Goal: Complete application form: Complete application form

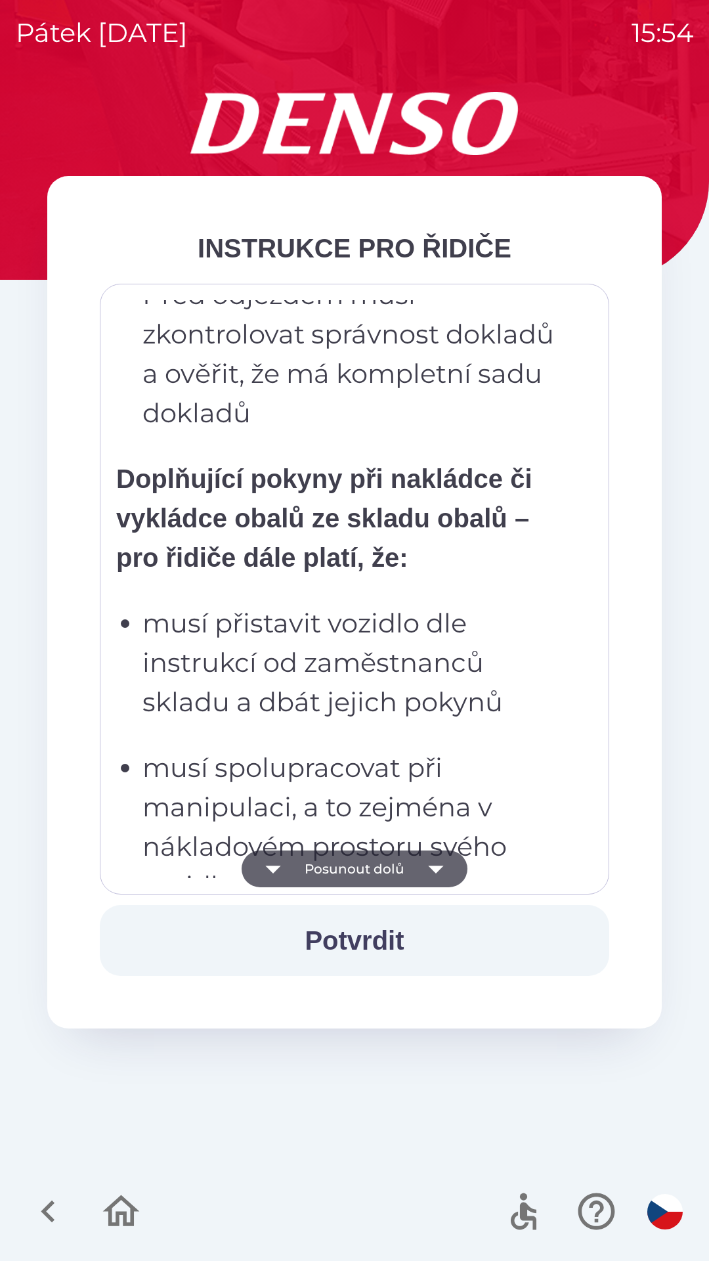
scroll to position [2736, 0]
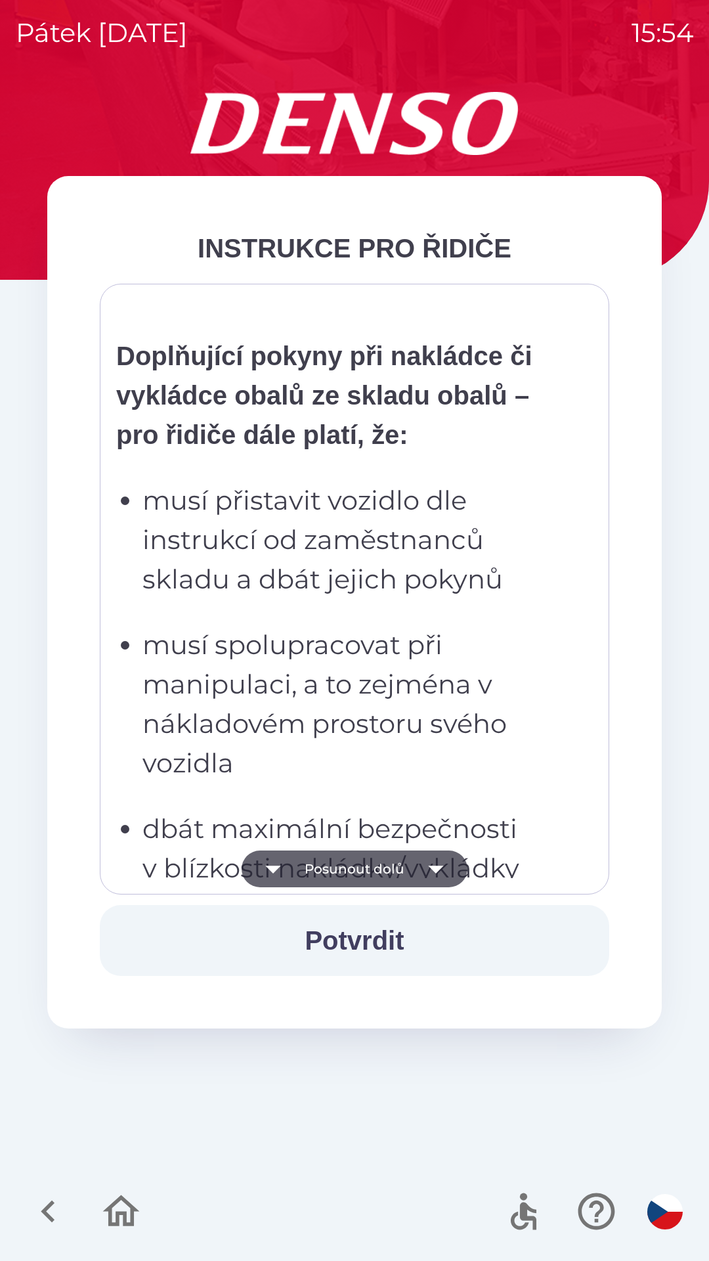
click at [370, 749] on p "musí spolupracovat při manipulaci, a to zejména v nákladovém prostoru svého voz…" at bounding box center [359, 704] width 432 height 158
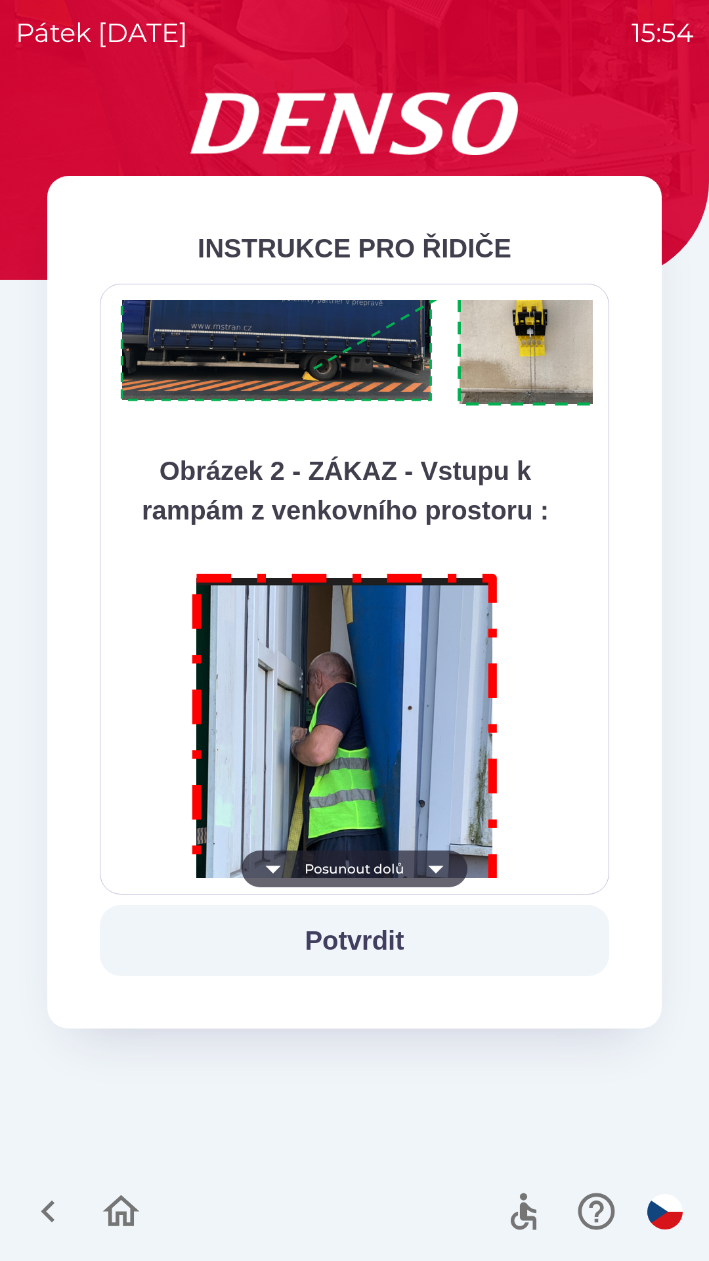
scroll to position [7381, 0]
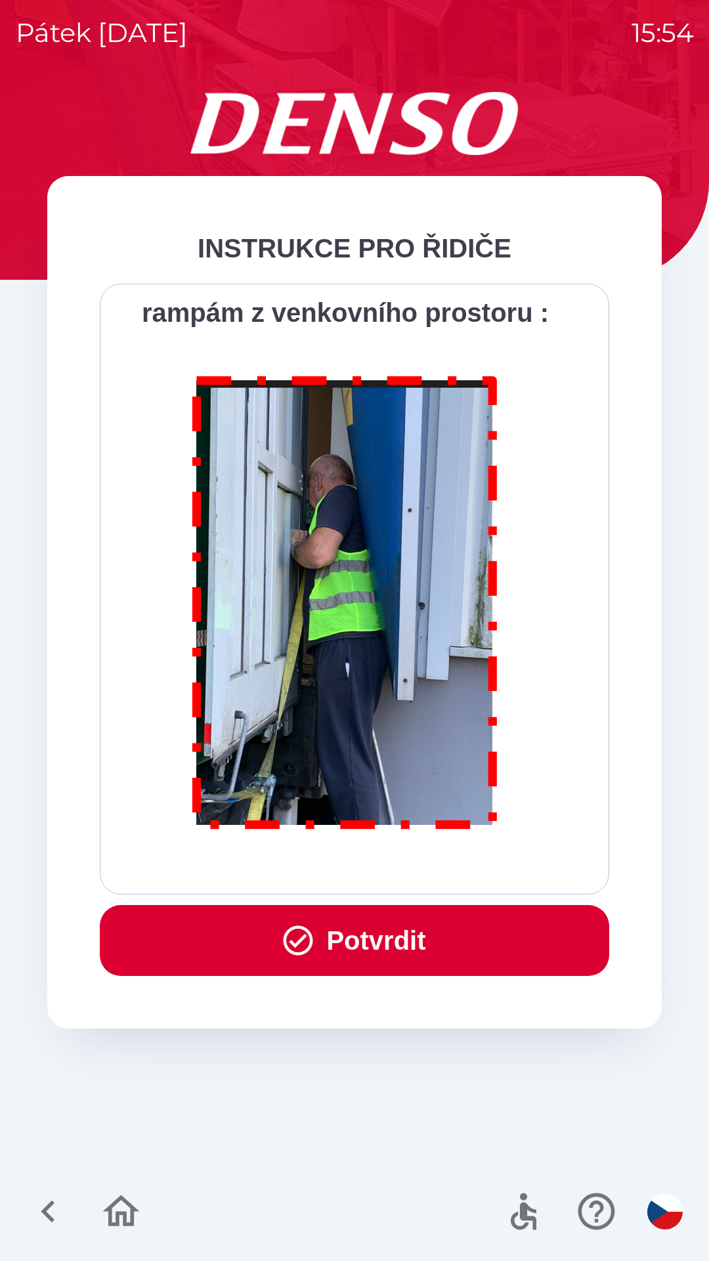
click at [371, 939] on button "Potvrdit" at bounding box center [355, 940] width 510 height 71
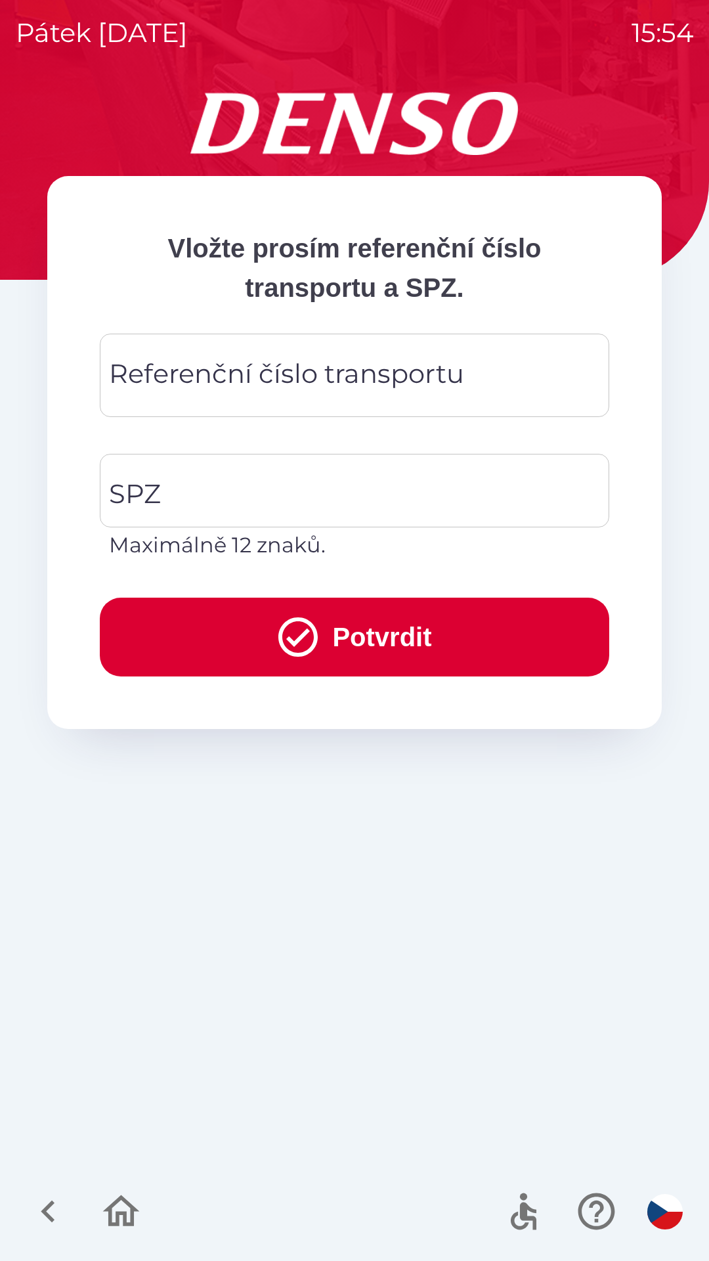
click at [371, 370] on div "Referenční číslo transportu Referenční číslo transportu" at bounding box center [355, 375] width 510 height 83
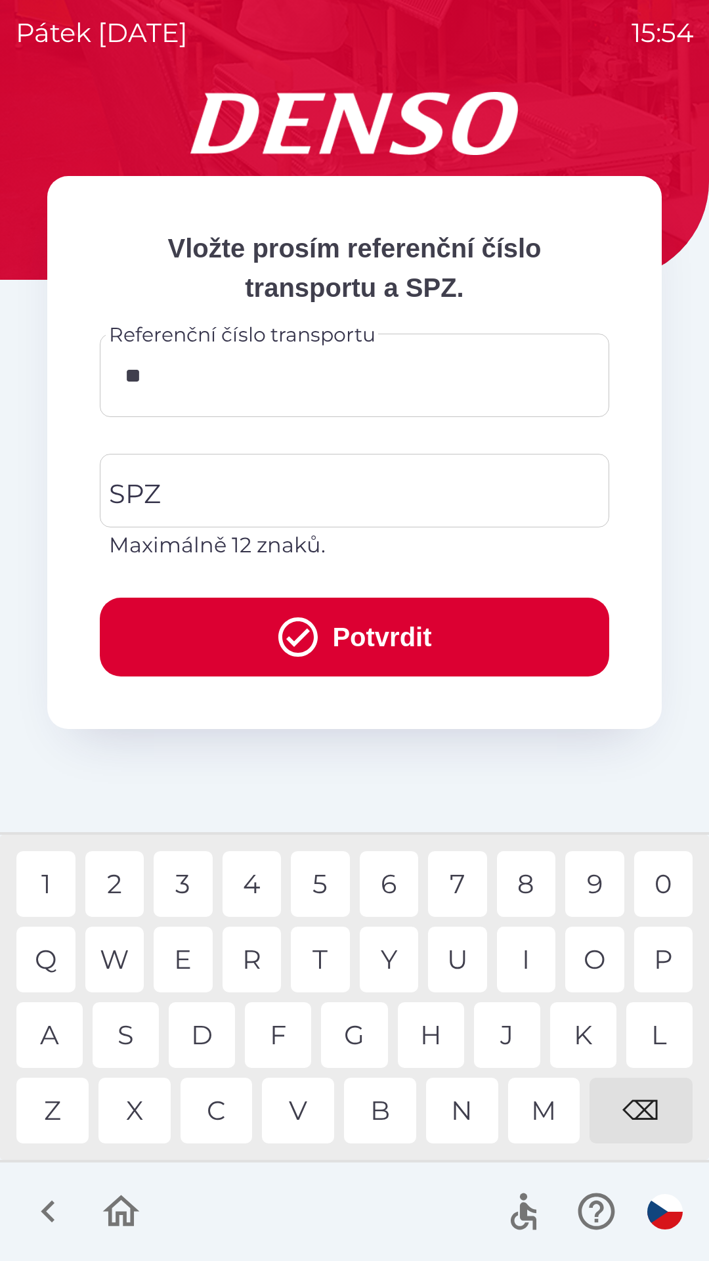
click at [582, 1030] on div "K" at bounding box center [583, 1035] width 66 height 66
click at [520, 882] on div "8" at bounding box center [526, 884] width 59 height 66
click at [660, 883] on div "0" at bounding box center [663, 884] width 59 height 66
type input "******"
click at [51, 885] on div "1" at bounding box center [45, 884] width 59 height 66
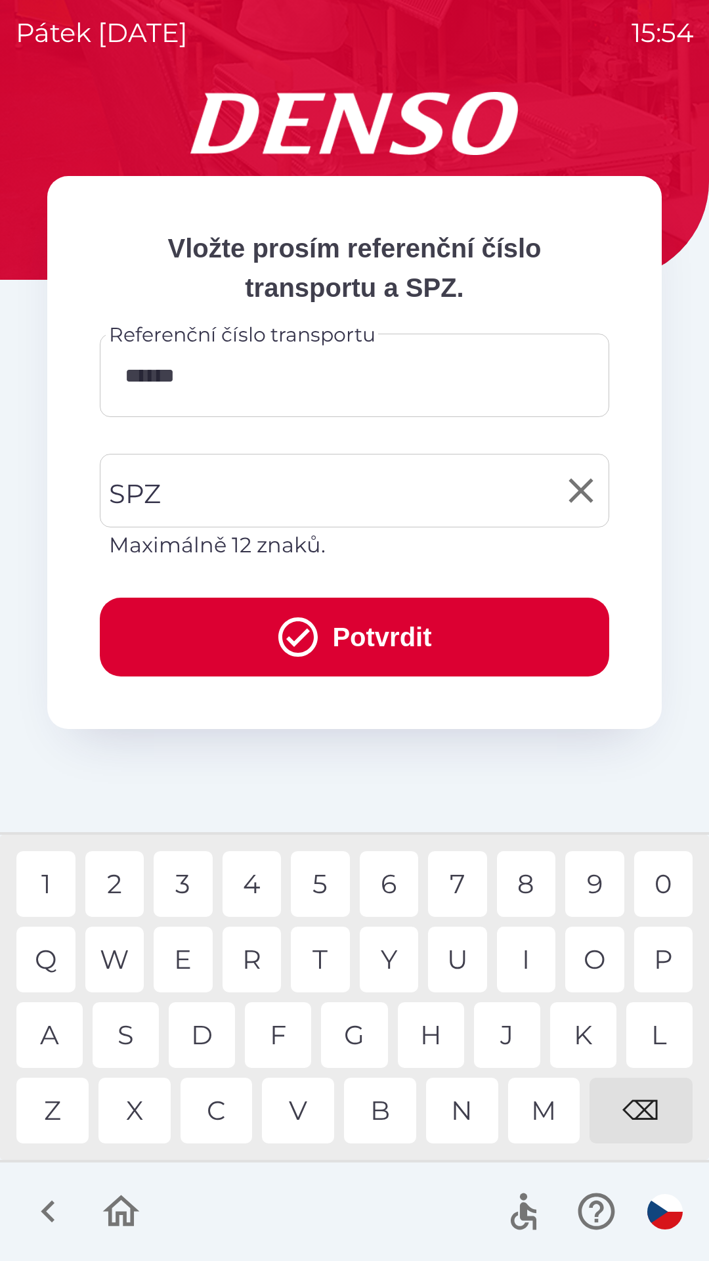
click at [232, 483] on input "SPZ" at bounding box center [345, 491] width 478 height 62
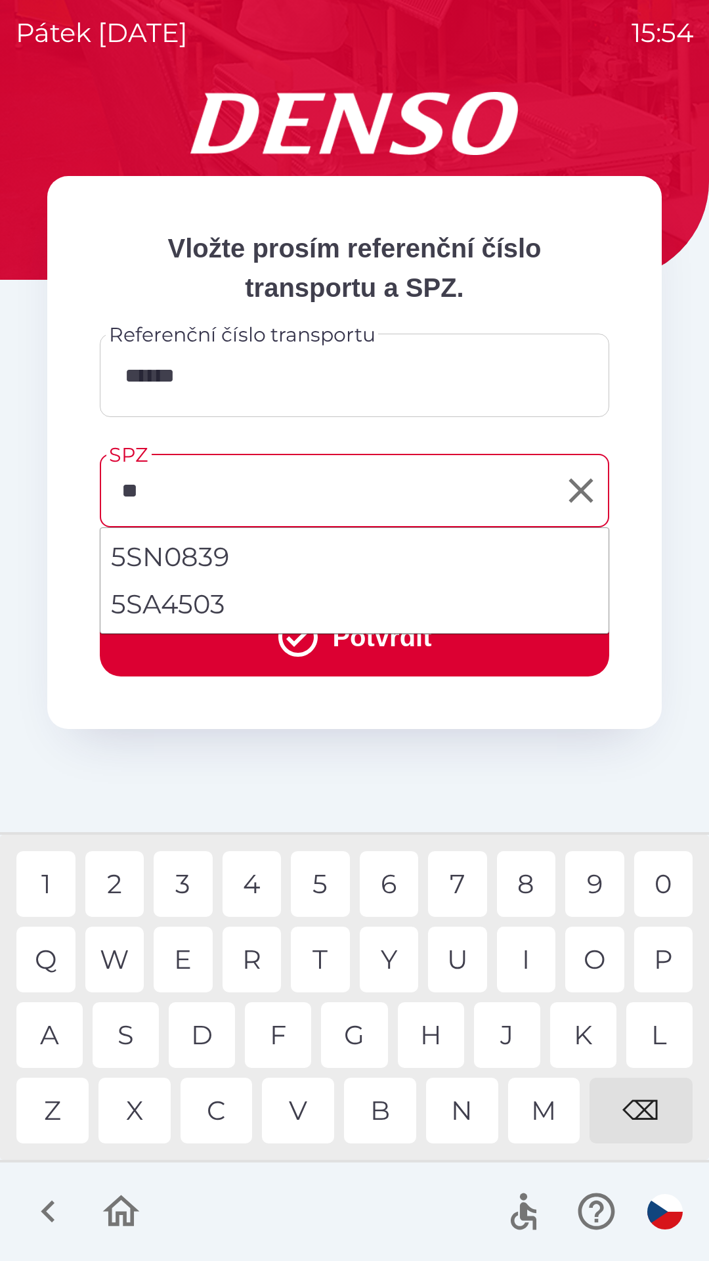
click at [127, 1020] on div "S" at bounding box center [126, 1035] width 66 height 66
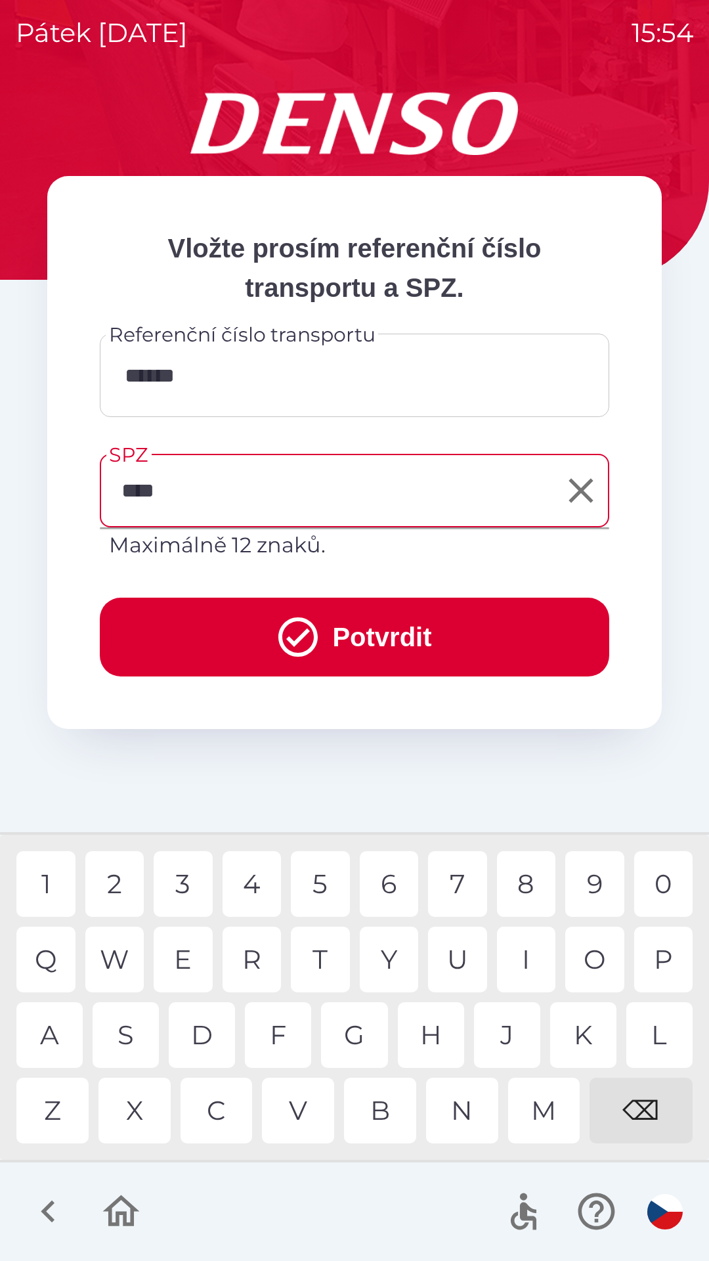
click at [384, 879] on div "6" at bounding box center [389, 884] width 59 height 66
click at [313, 892] on div "5" at bounding box center [320, 884] width 59 height 66
type input "*******"
click at [305, 633] on icon "submit" at bounding box center [298, 636] width 47 height 47
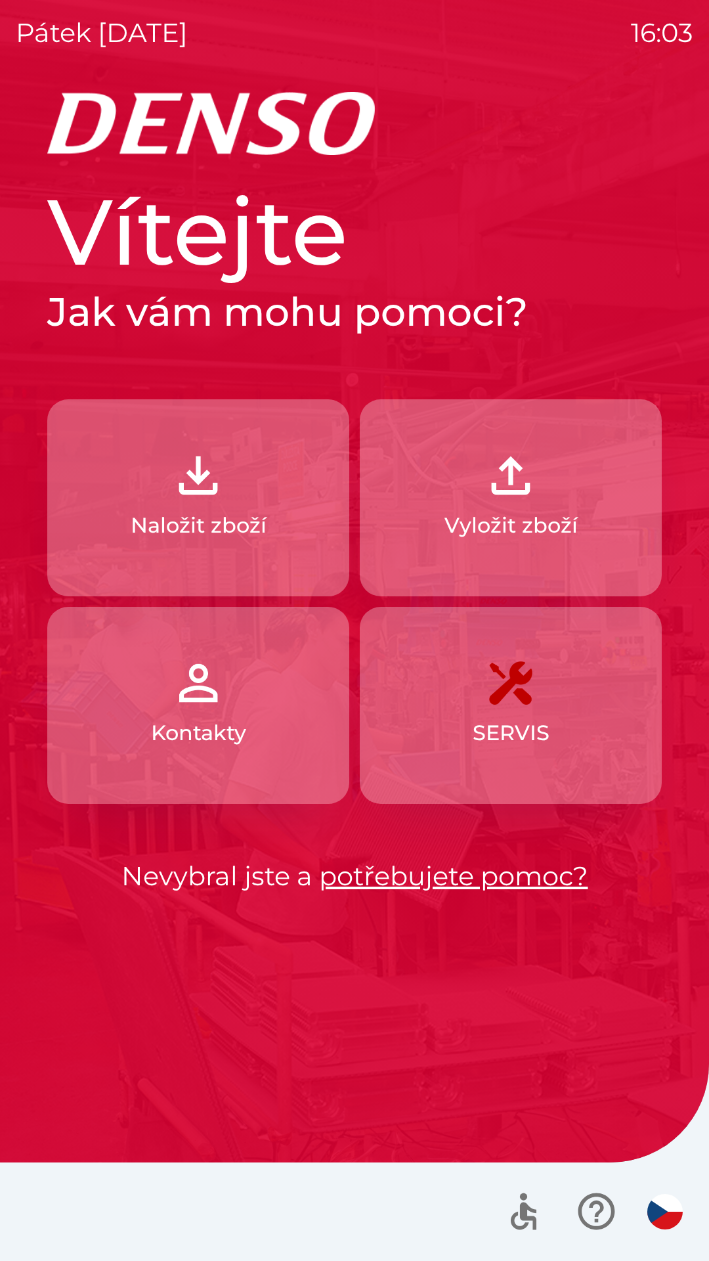
click at [177, 473] on img "button" at bounding box center [198, 476] width 58 height 58
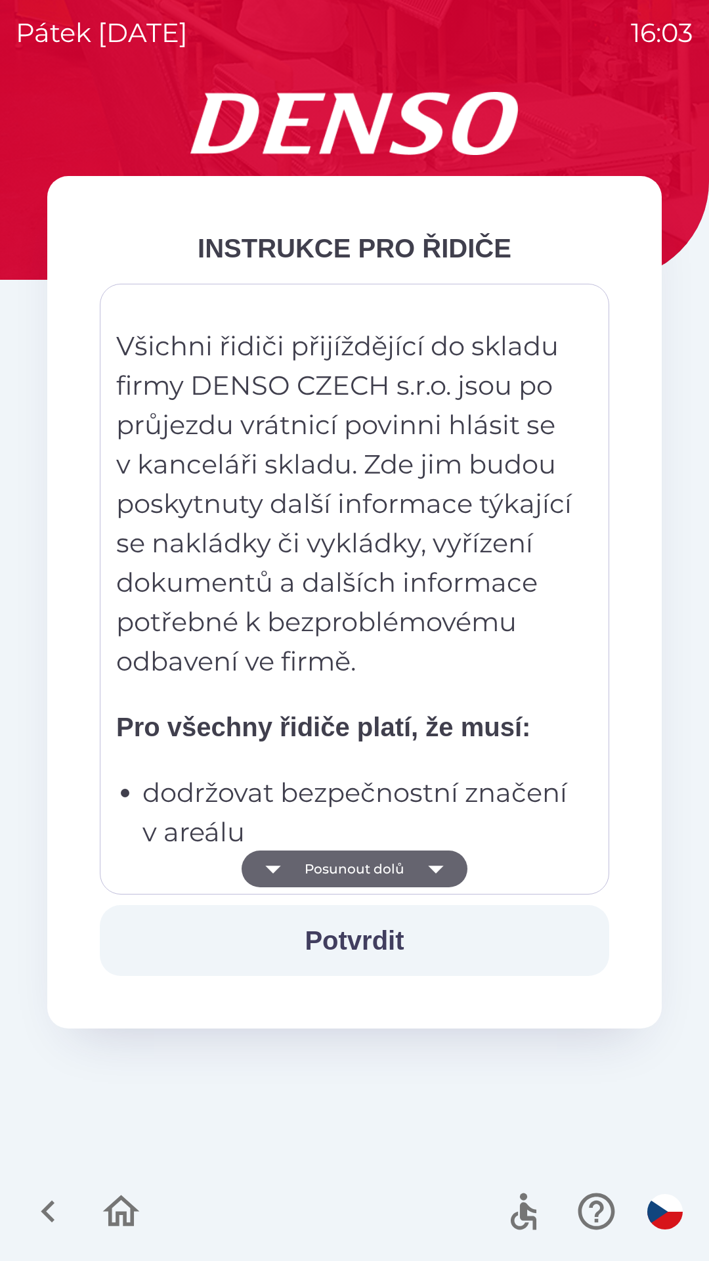
click at [418, 871] on icon "button" at bounding box center [436, 869] width 37 height 37
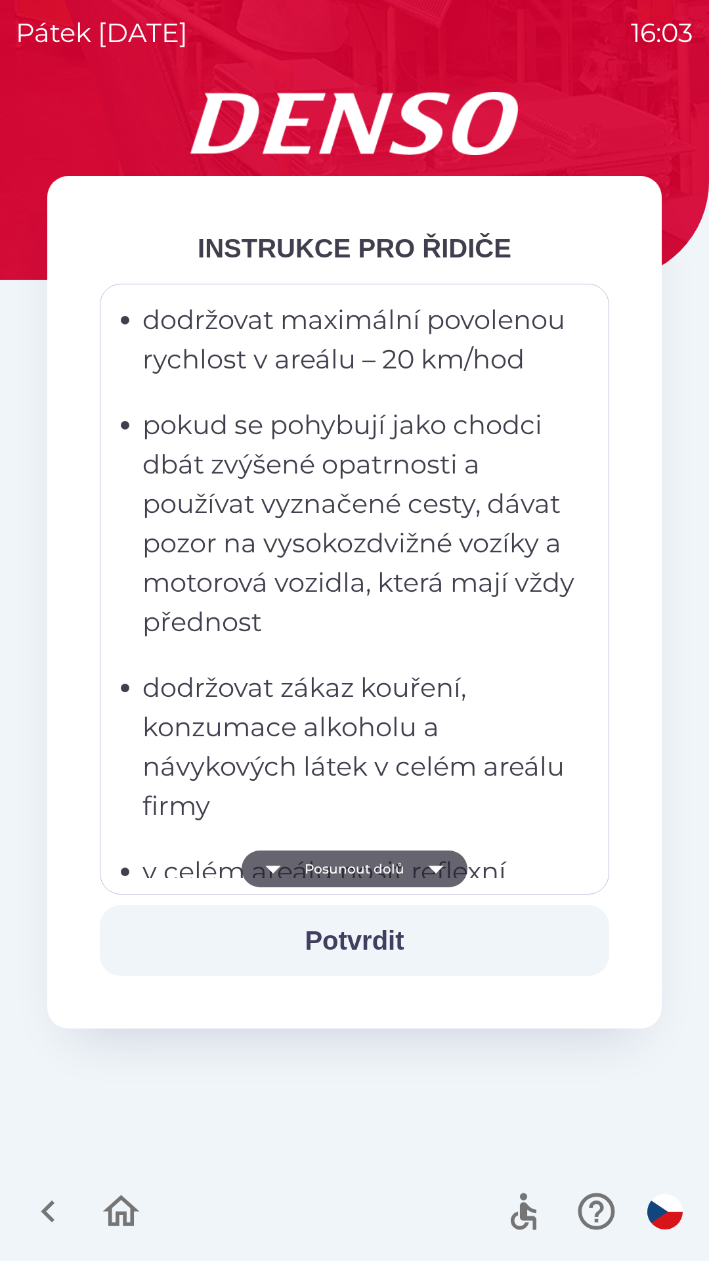
click at [442, 865] on icon "button" at bounding box center [436, 869] width 37 height 37
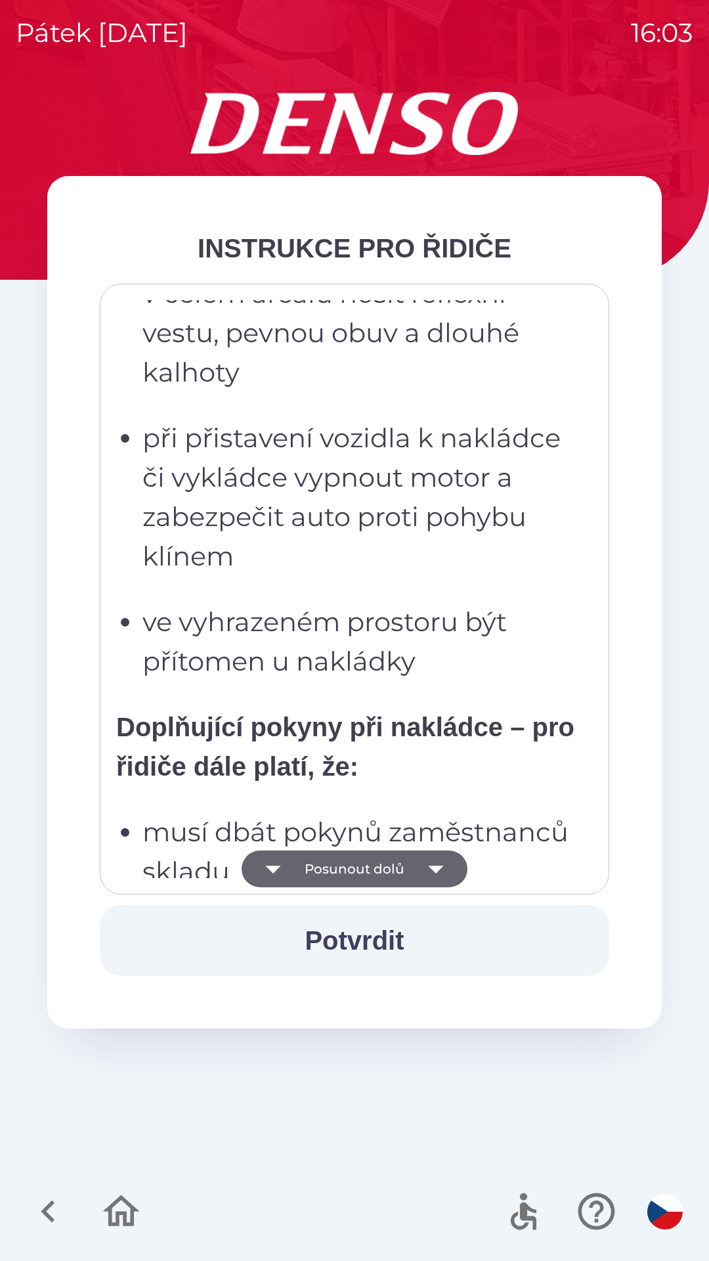
click at [434, 871] on icon "button" at bounding box center [435, 870] width 15 height 8
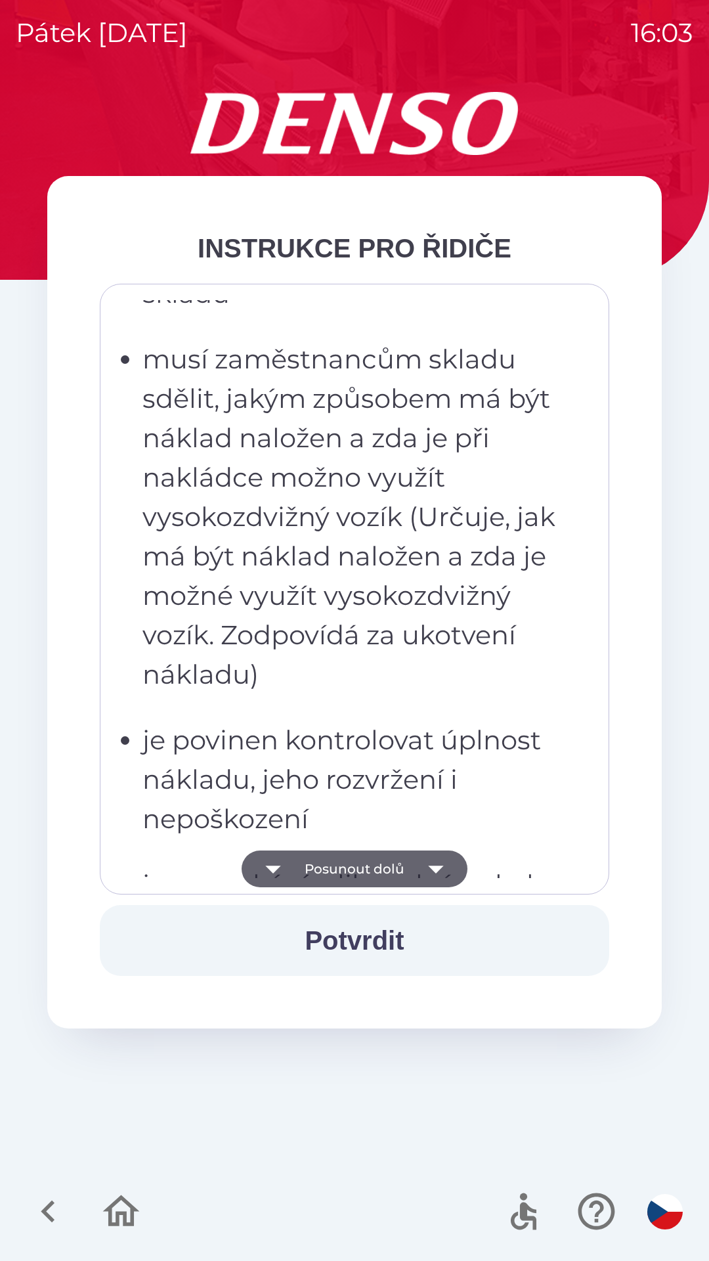
click at [418, 871] on icon "button" at bounding box center [436, 869] width 37 height 37
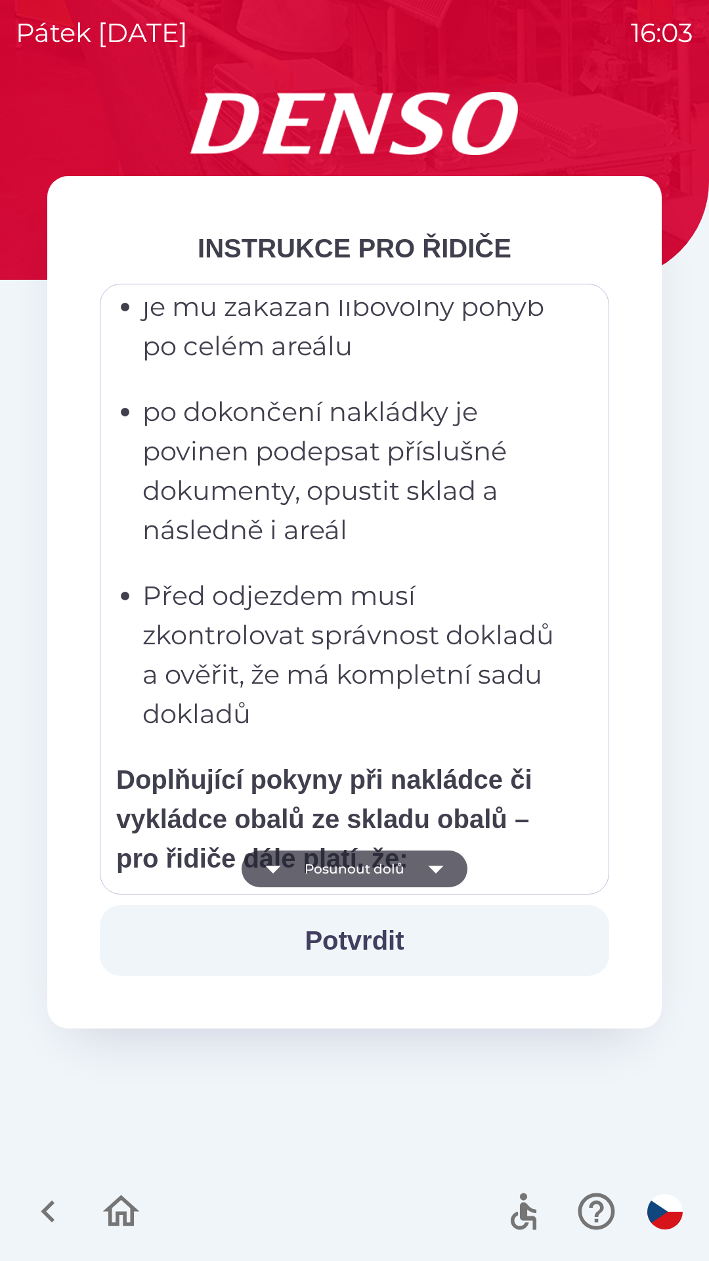
click at [422, 869] on icon "button" at bounding box center [436, 869] width 37 height 37
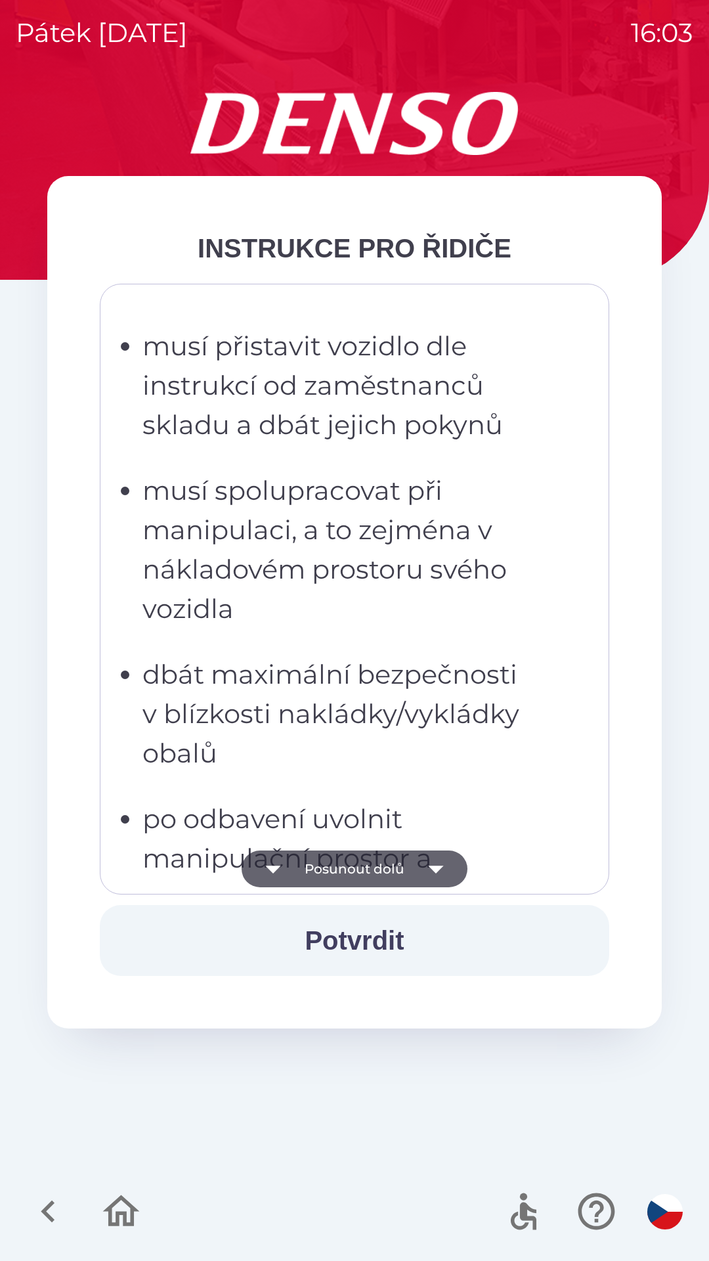
click at [428, 868] on icon "button" at bounding box center [436, 869] width 37 height 37
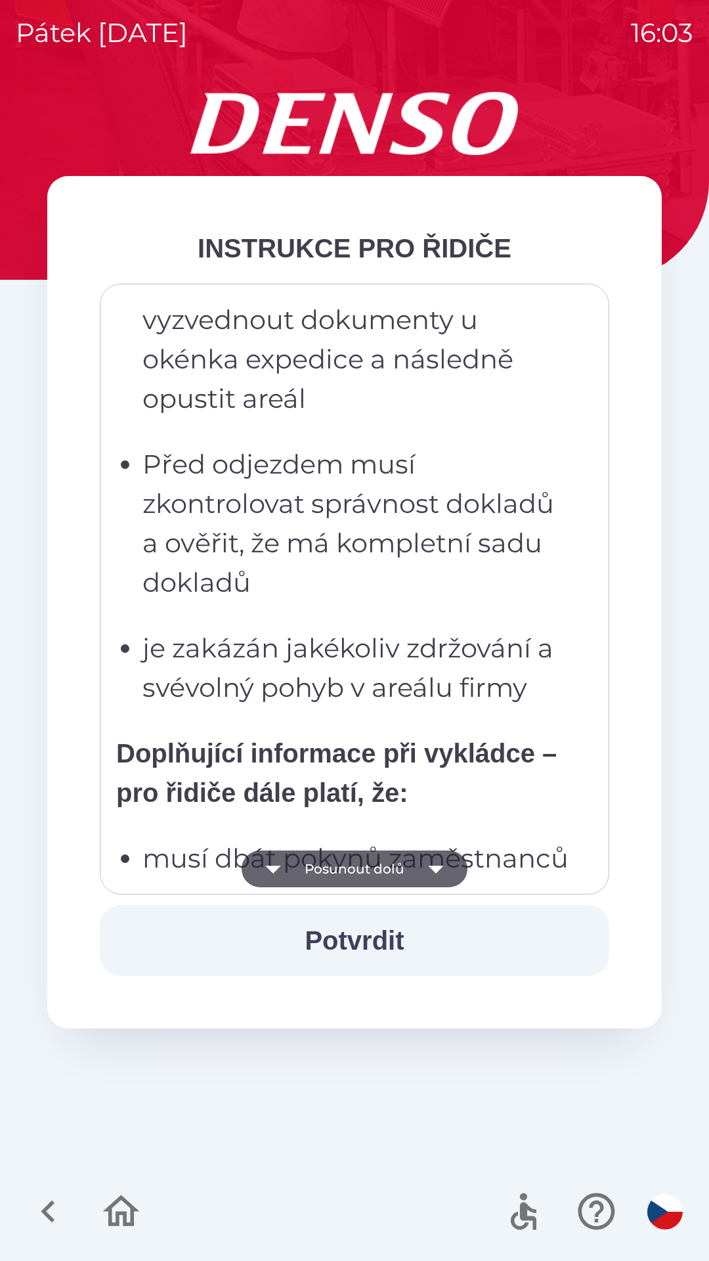
click at [449, 866] on icon "button" at bounding box center [436, 869] width 37 height 37
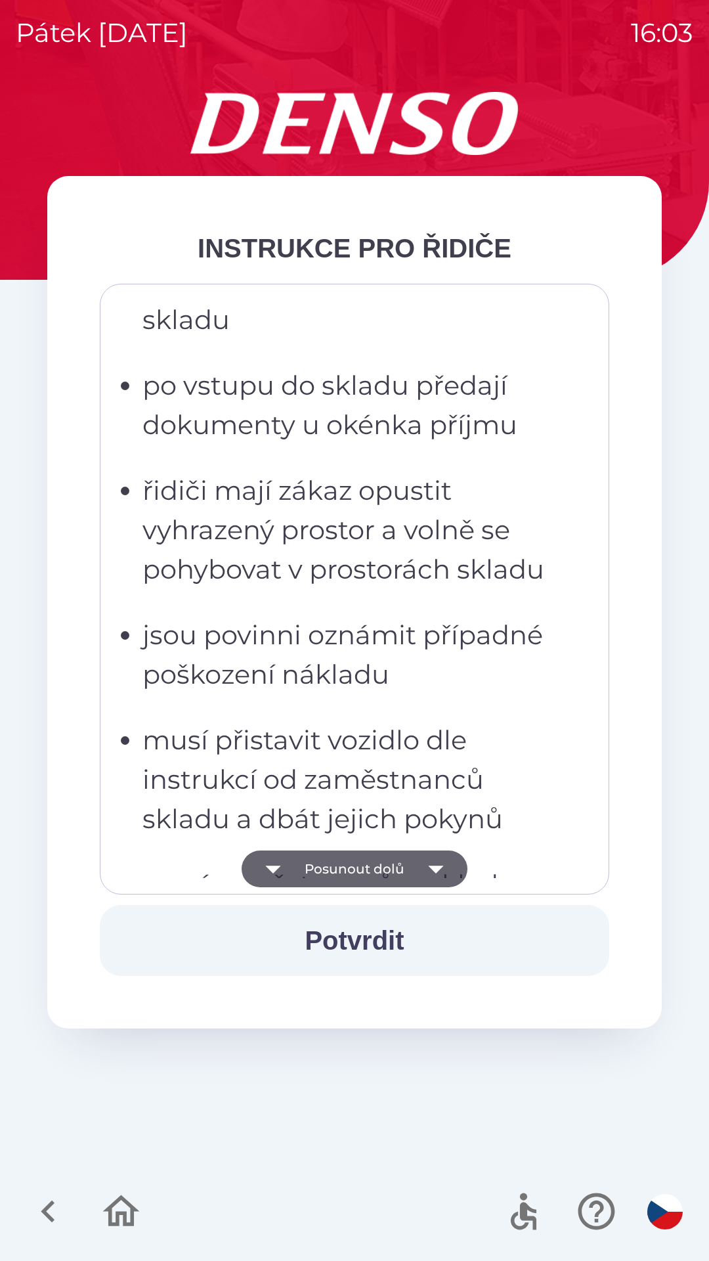
click at [445, 863] on icon "button" at bounding box center [436, 869] width 37 height 37
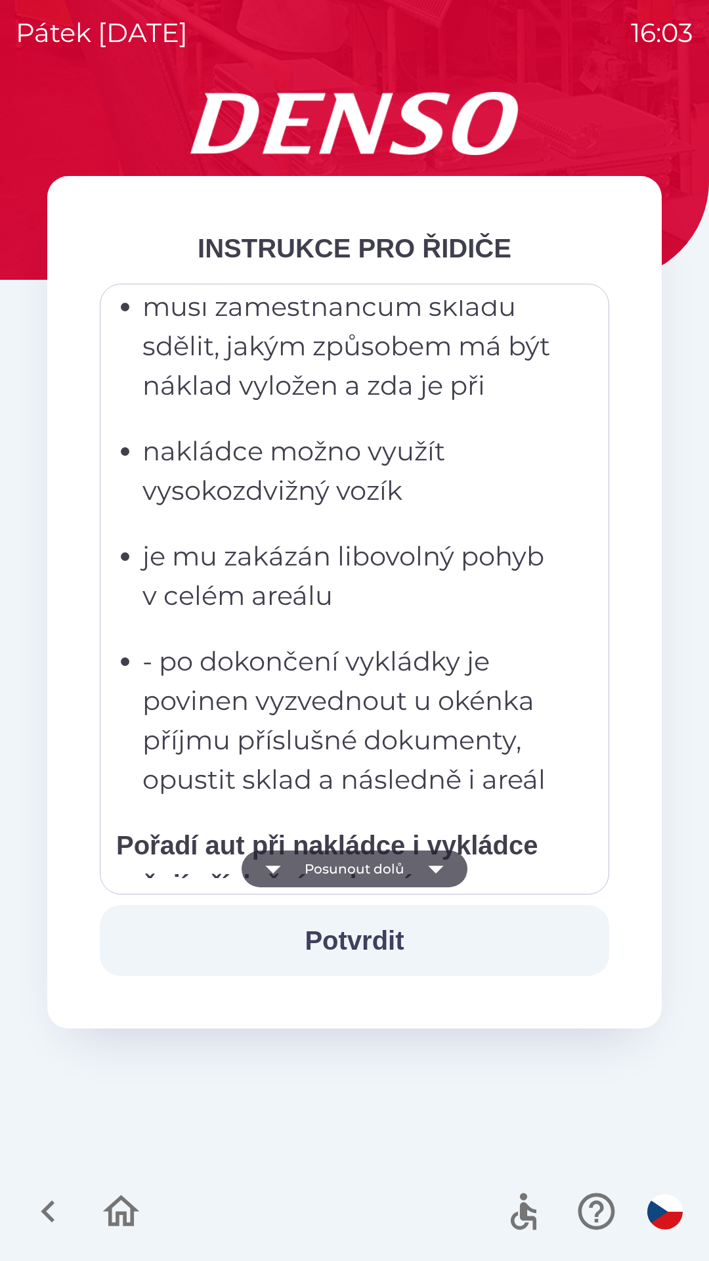
click at [431, 862] on icon "button" at bounding box center [436, 869] width 37 height 37
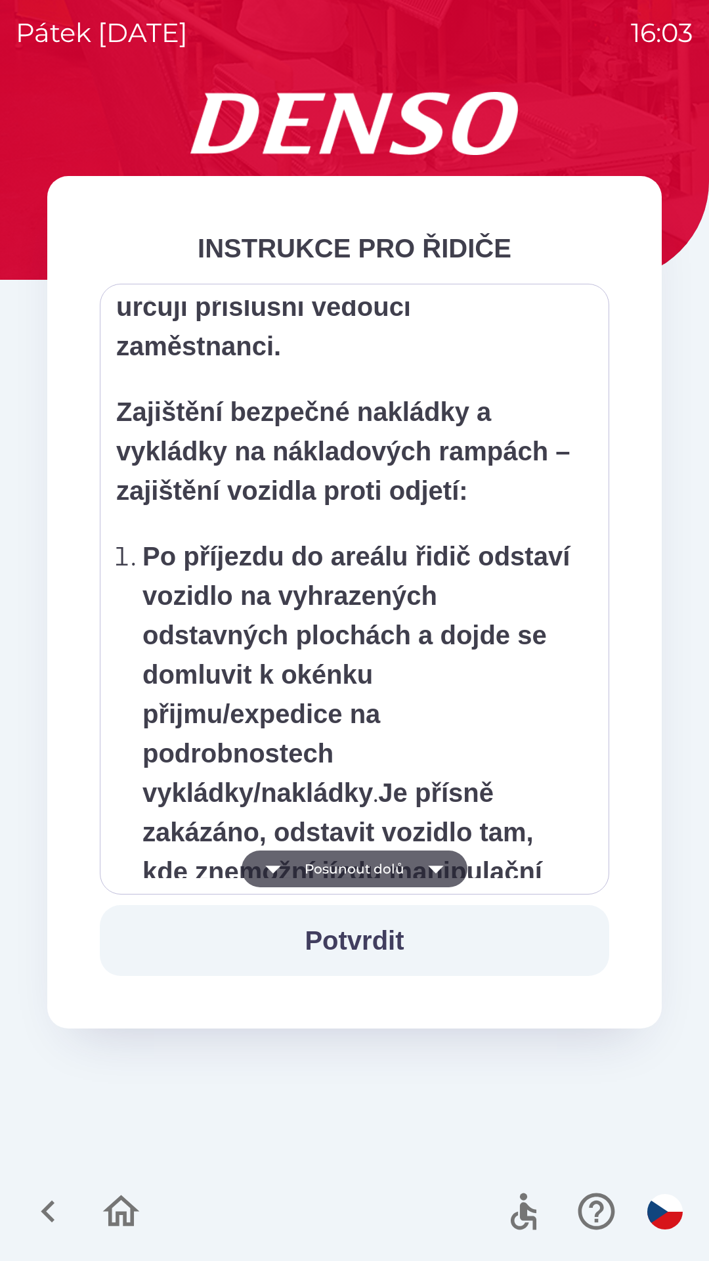
click at [421, 866] on icon "button" at bounding box center [436, 869] width 37 height 37
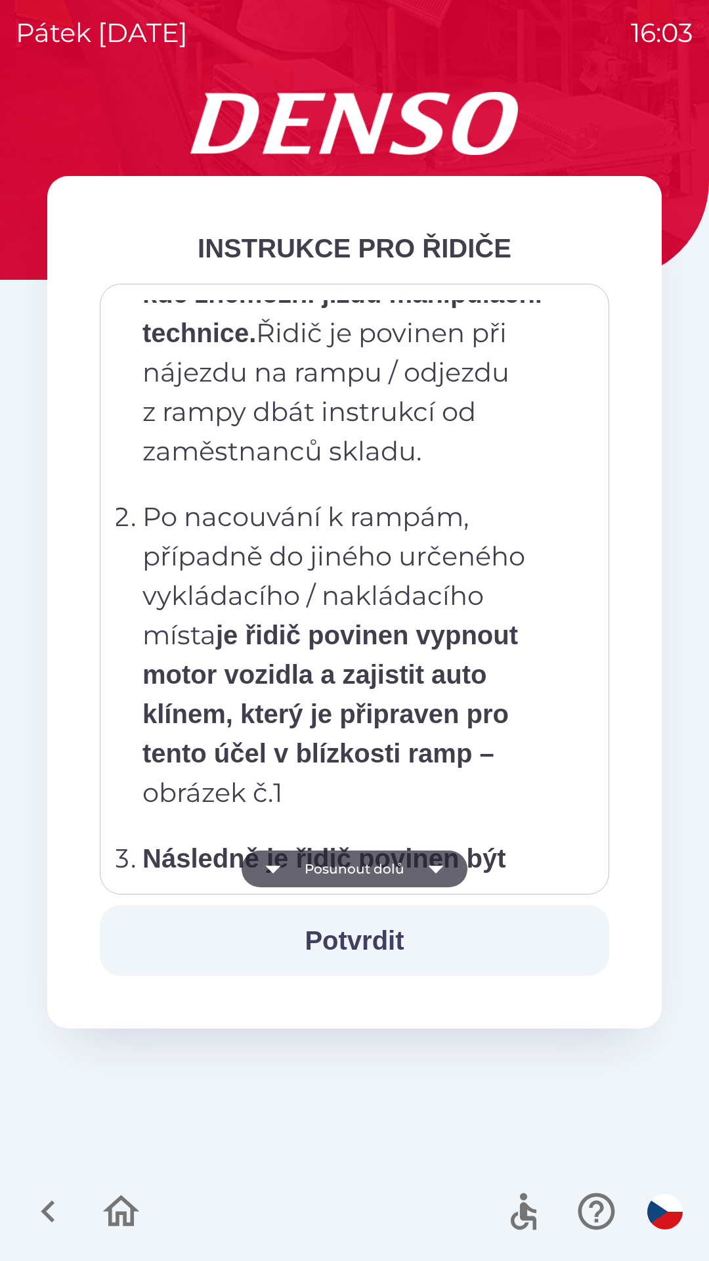
click at [424, 858] on icon "button" at bounding box center [436, 869] width 37 height 37
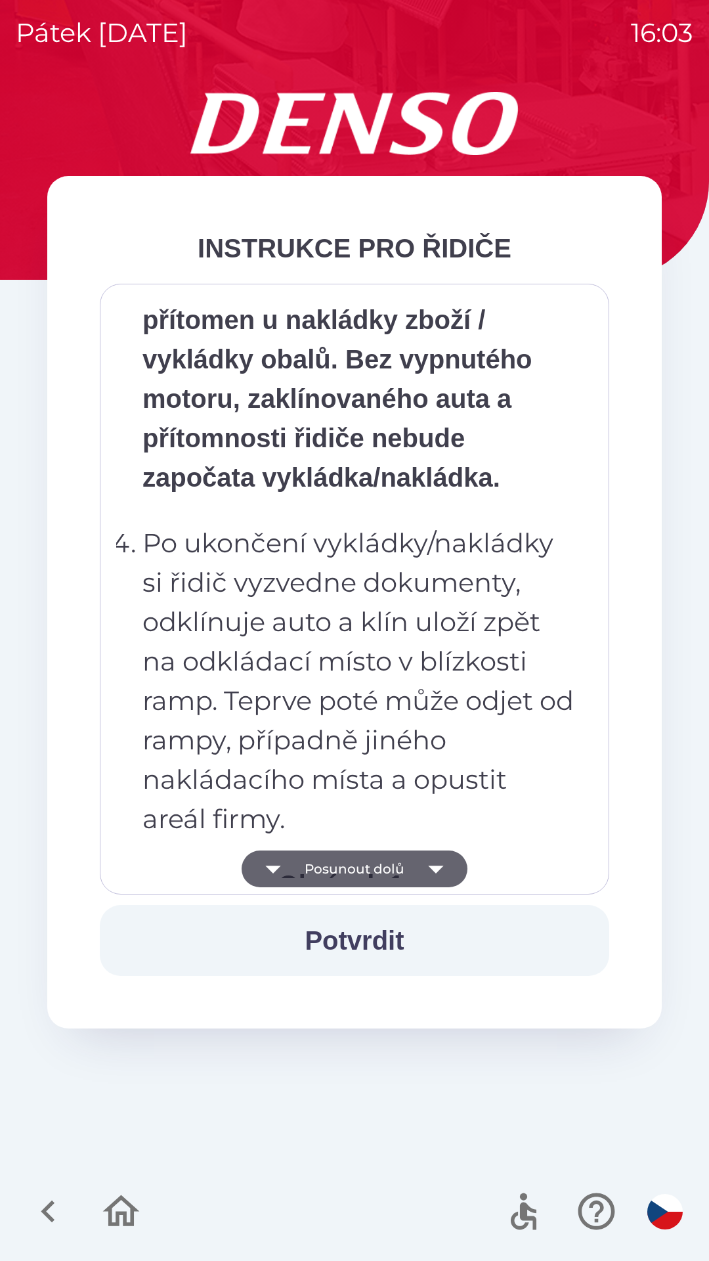
click at [421, 857] on icon "button" at bounding box center [436, 869] width 37 height 37
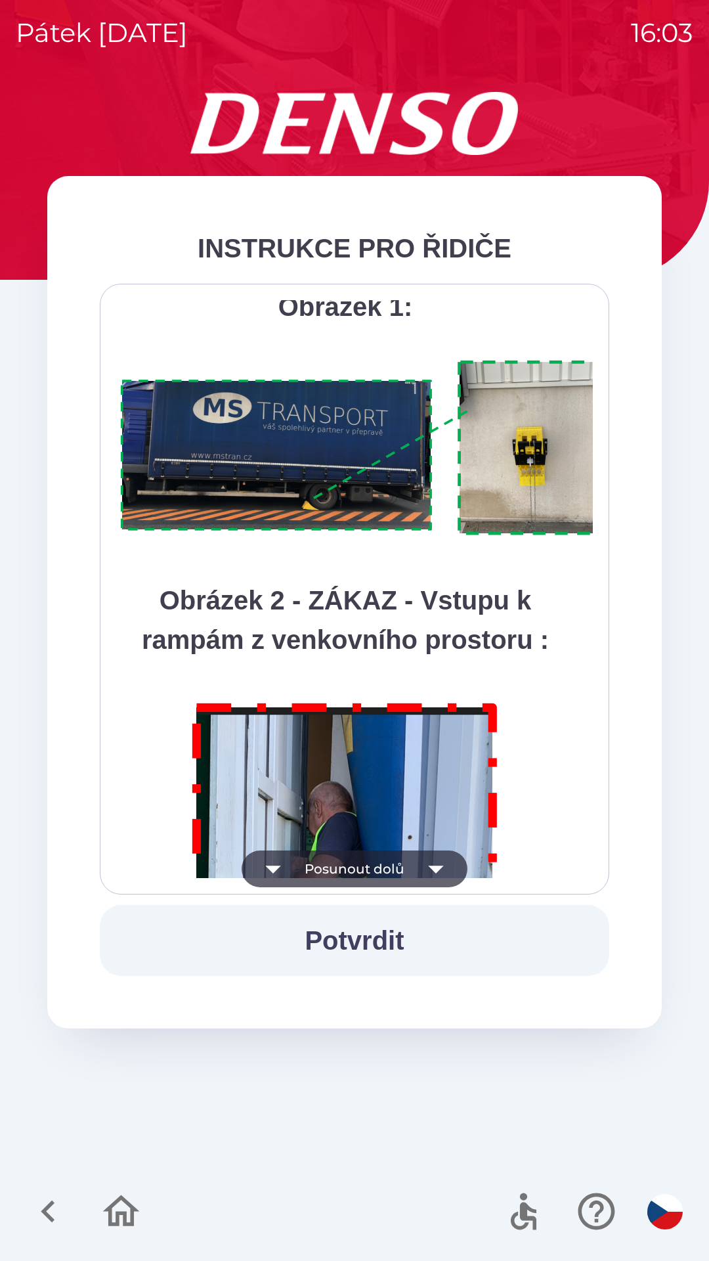
click at [430, 862] on icon "button" at bounding box center [436, 869] width 37 height 37
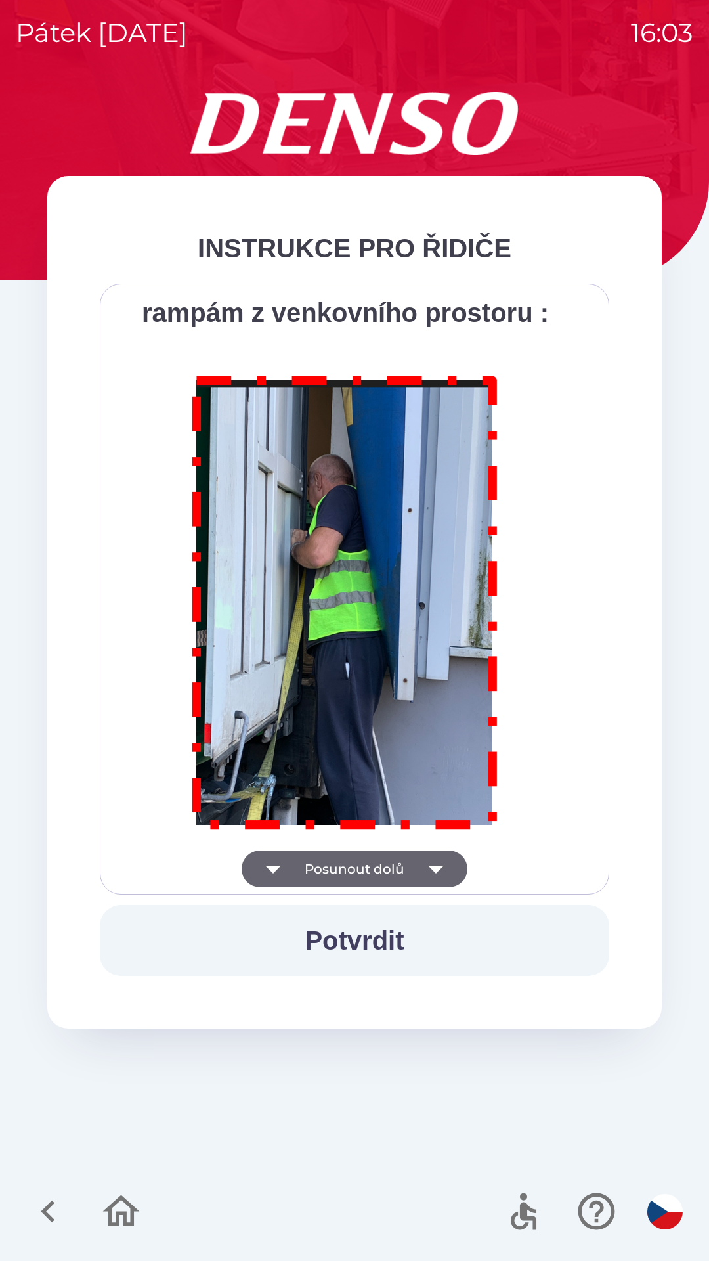
click at [431, 862] on div "Všichni řidiči přijíždějící do skladu firmy DENSO CZECH s.r.o. jsou po průjezdu…" at bounding box center [354, 589] width 477 height 578
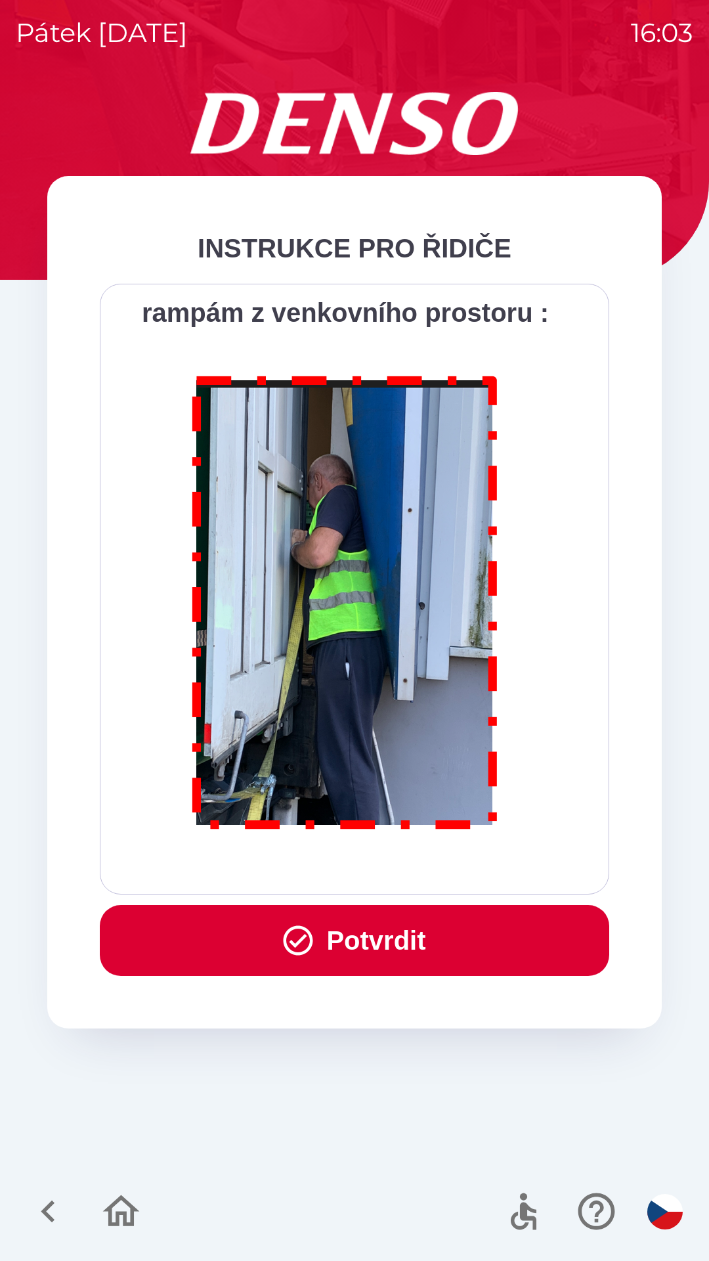
click at [434, 860] on div "Všichni řidiči přijíždějící do skladu firmy DENSO CZECH s.r.o. jsou po průjezdu…" at bounding box center [354, 589] width 477 height 578
click at [409, 925] on button "Potvrdit" at bounding box center [355, 940] width 510 height 71
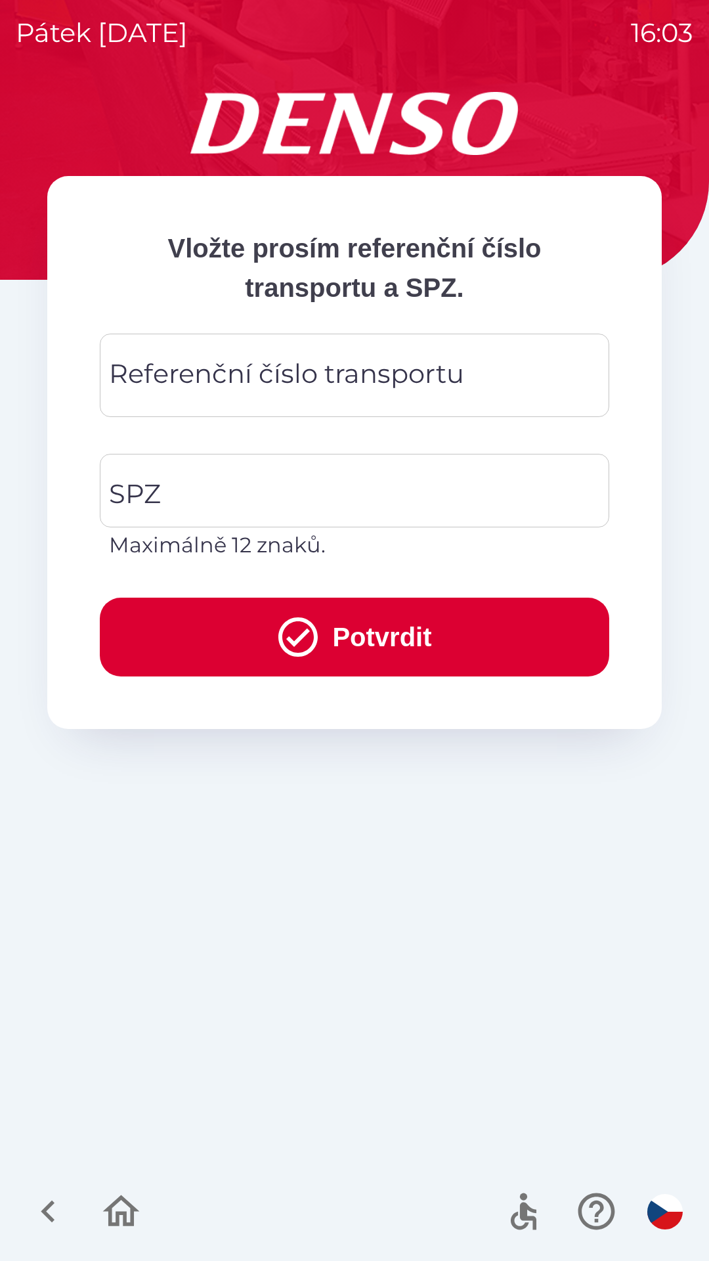
click at [354, 372] on div "Referenční číslo transportu Referenční číslo transportu" at bounding box center [355, 375] width 510 height 83
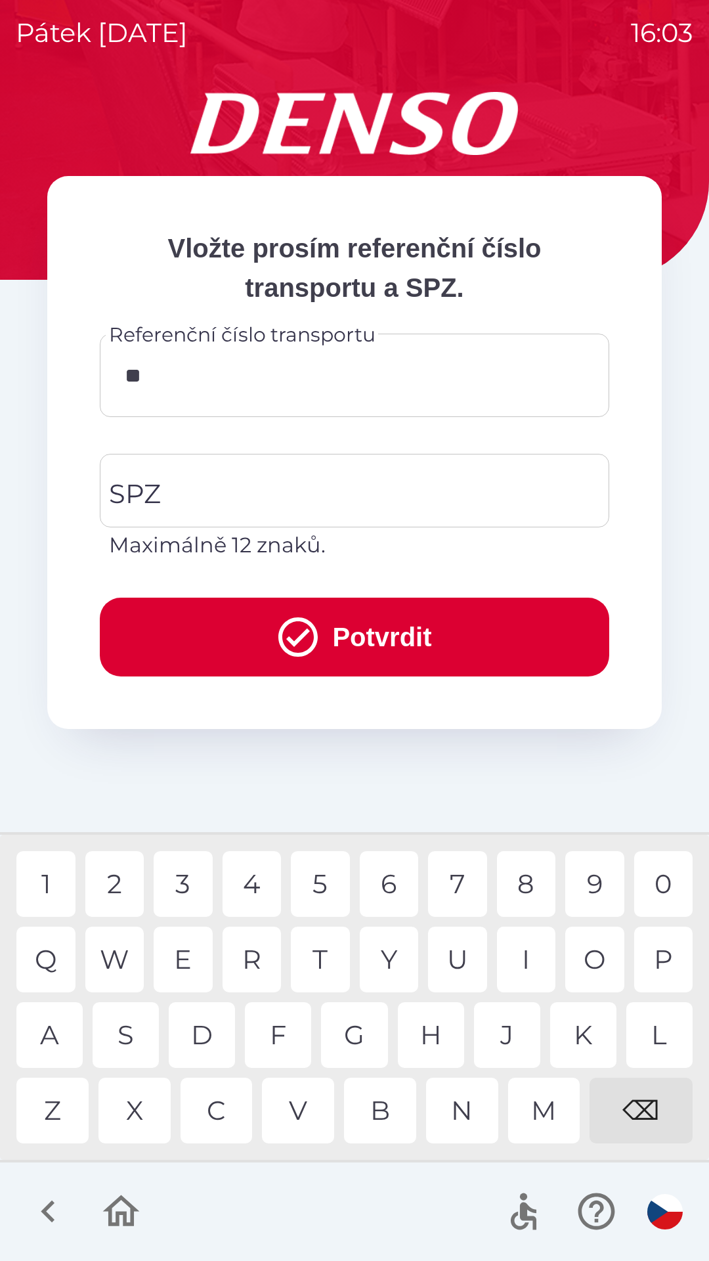
click at [41, 962] on div "Q" at bounding box center [45, 960] width 59 height 66
click at [112, 947] on div "W" at bounding box center [114, 960] width 59 height 66
click at [183, 879] on div "3" at bounding box center [183, 884] width 59 height 66
type input "*********"
click at [447, 874] on div "7" at bounding box center [457, 884] width 59 height 66
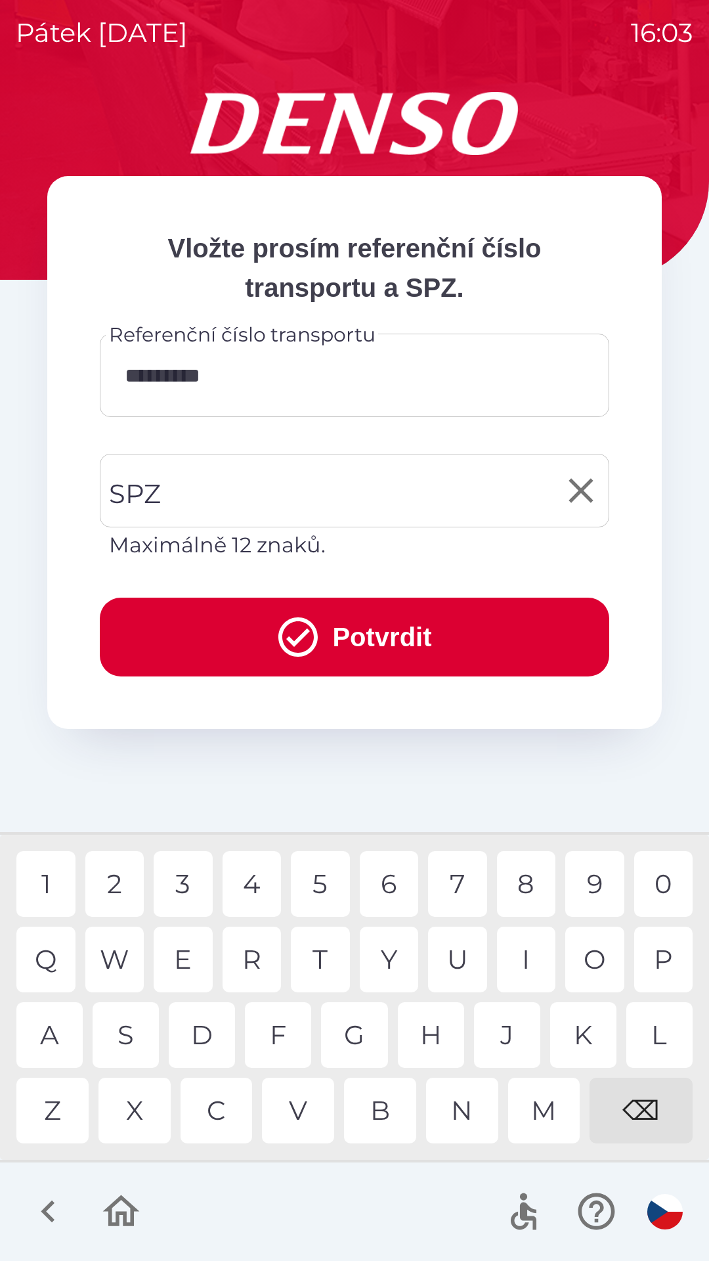
click at [349, 484] on input "SPZ" at bounding box center [345, 491] width 478 height 62
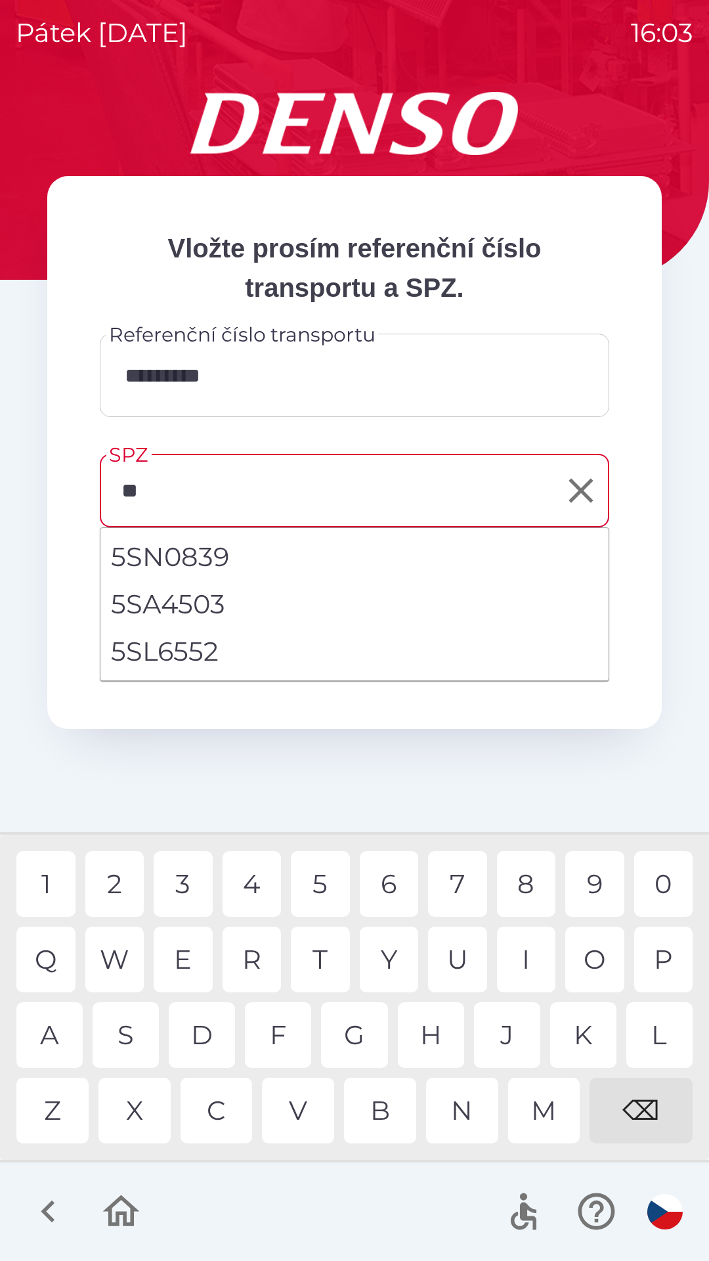
click at [141, 1022] on div "S" at bounding box center [126, 1035] width 66 height 66
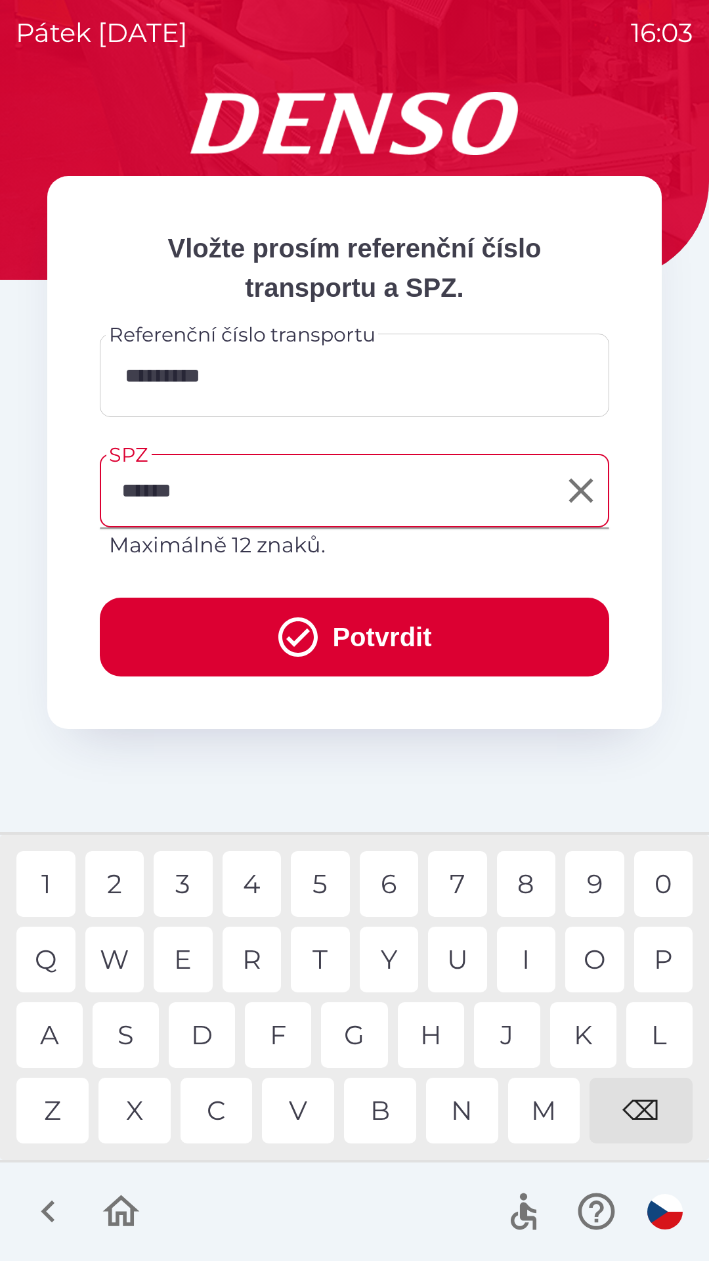
type input "*******"
click at [325, 620] on button "Potvrdit" at bounding box center [355, 637] width 510 height 79
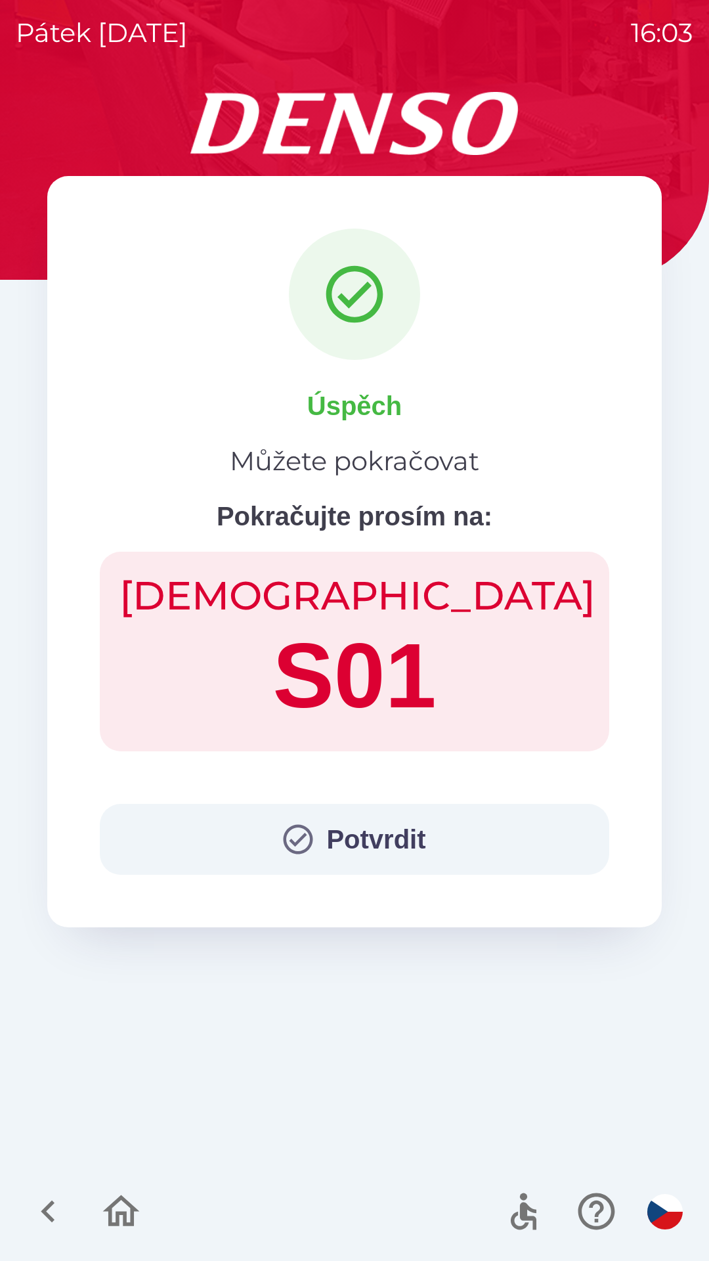
click at [415, 857] on button "Potvrdit" at bounding box center [355, 839] width 510 height 71
